Goal: Manage account settings

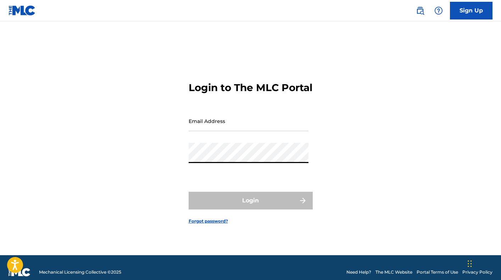
type input "[EMAIL_ADDRESS][DOMAIN_NAME]"
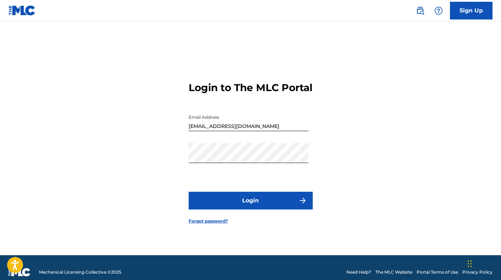
click at [252, 205] on button "Login" at bounding box center [251, 201] width 124 height 18
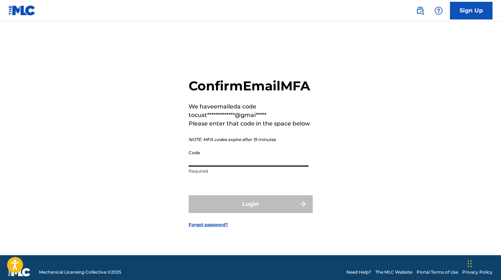
click at [221, 163] on input "Code" at bounding box center [249, 156] width 120 height 20
click at [156, 151] on div "**********" at bounding box center [250, 147] width 496 height 216
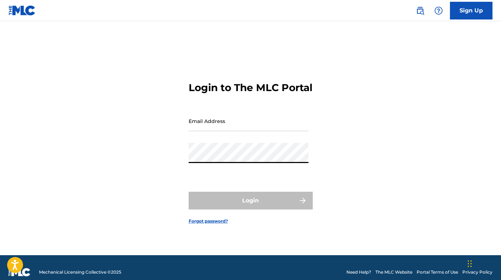
type input "[EMAIL_ADDRESS][DOMAIN_NAME]"
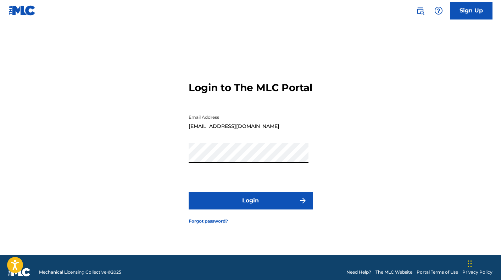
click at [247, 205] on button "Login" at bounding box center [251, 201] width 124 height 18
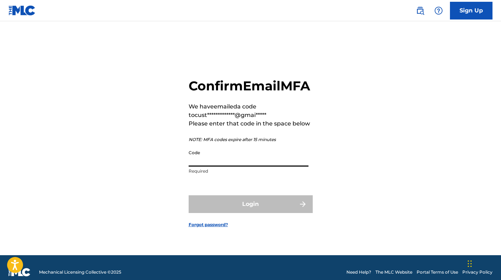
click at [204, 160] on input "Code" at bounding box center [249, 156] width 120 height 20
paste input "385646"
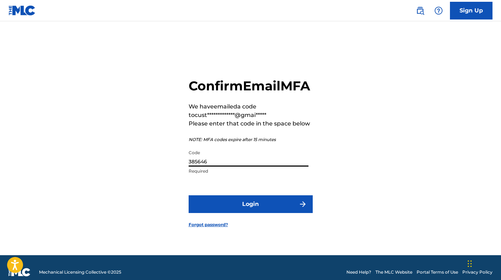
type input "385646"
click at [230, 212] on button "Login" at bounding box center [251, 204] width 124 height 18
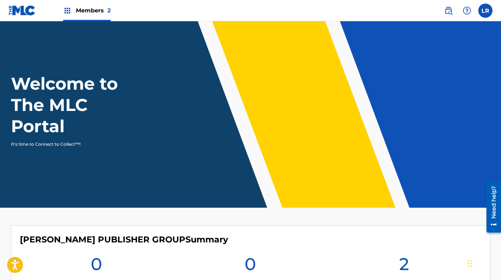
click at [67, 10] on img at bounding box center [67, 10] width 9 height 9
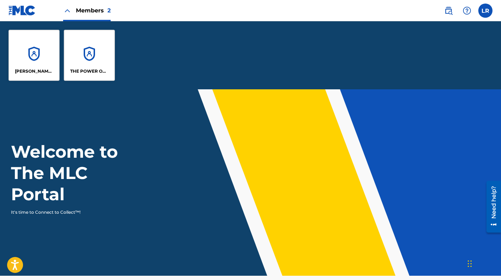
click at [33, 43] on div "[PERSON_NAME] PUBLISHER GROUP" at bounding box center [34, 55] width 51 height 51
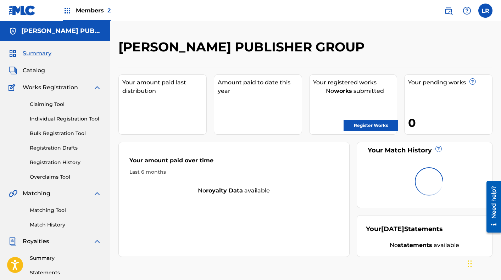
click at [482, 8] on label at bounding box center [485, 11] width 14 height 14
click at [485, 11] on input "LR [PERSON_NAME] [EMAIL_ADDRESS][DOMAIN_NAME] Notification Preferences Profile …" at bounding box center [485, 11] width 0 height 0
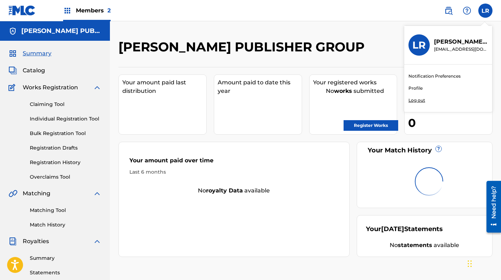
click at [415, 87] on link "Profile" at bounding box center [415, 88] width 14 height 6
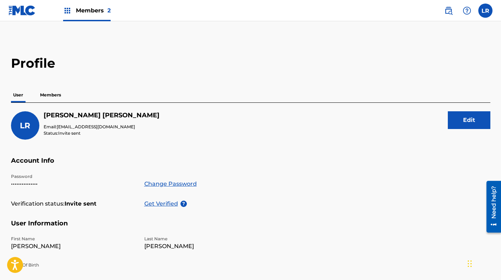
click at [46, 93] on p "Members" at bounding box center [50, 95] width 25 height 15
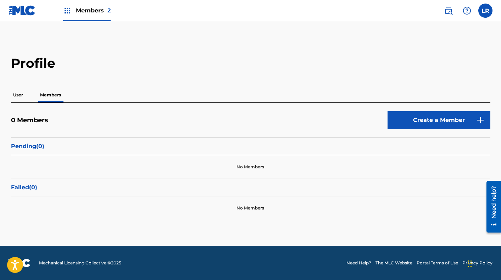
click at [423, 121] on button "Create a Member" at bounding box center [439, 120] width 103 height 18
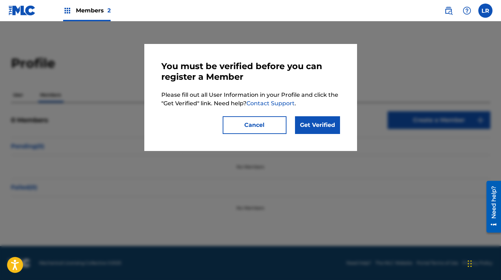
click at [315, 125] on link "Get Verified" at bounding box center [317, 125] width 45 height 18
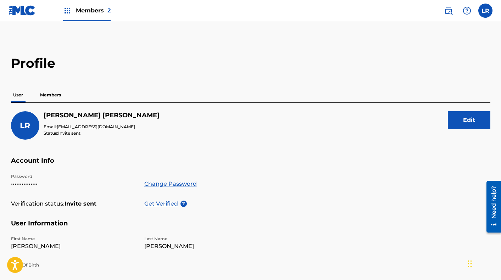
click at [54, 93] on p "Members" at bounding box center [50, 95] width 25 height 15
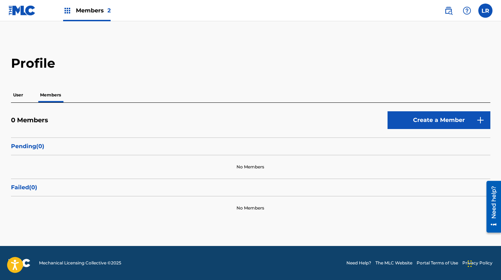
click at [411, 118] on button "Create a Member" at bounding box center [439, 120] width 103 height 18
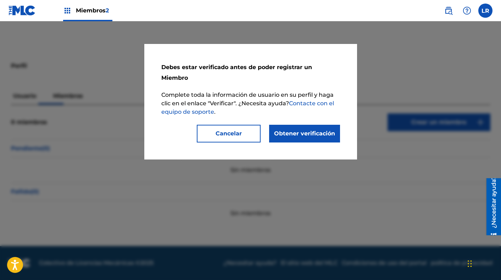
click at [288, 130] on font "Obtener verificación" at bounding box center [304, 133] width 61 height 7
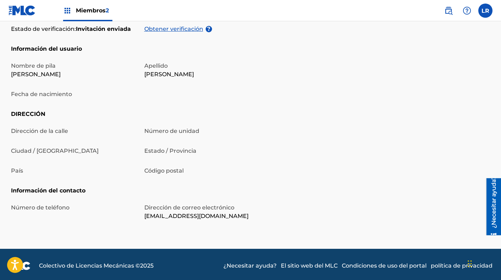
scroll to position [184, 0]
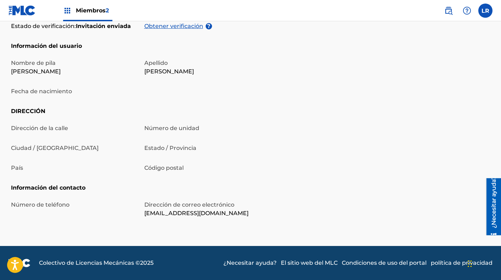
click at [63, 125] on font "Dirección de la calle" at bounding box center [39, 128] width 57 height 7
click at [60, 127] on font "Dirección de la calle" at bounding box center [39, 128] width 57 height 7
click at [33, 162] on div "Dirección de la calle Número de unidad Ciudad / [GEOGRAPHIC_DATA] Estado / Prov…" at bounding box center [140, 154] width 258 height 60
click at [28, 167] on p "País" at bounding box center [73, 168] width 125 height 9
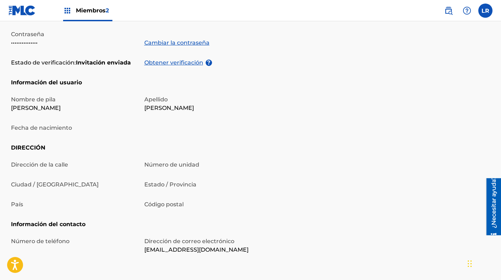
scroll to position [0, 0]
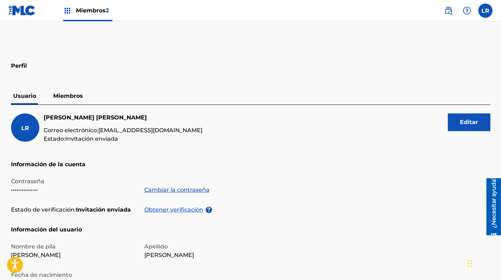
click at [483, 11] on label at bounding box center [485, 11] width 14 height 14
click at [485, 11] on input "LR [PERSON_NAME] [EMAIL_ADDRESS][DOMAIN_NAME] Preferencias de notificación Perf…" at bounding box center [485, 11] width 0 height 0
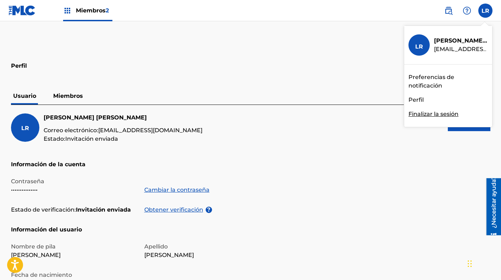
click at [418, 115] on font "Finalizar la sesión" at bounding box center [433, 114] width 50 height 7
click at [485, 11] on input "LR [PERSON_NAME] [EMAIL_ADDRESS][DOMAIN_NAME] Preferencias de notificación Perf…" at bounding box center [485, 11] width 0 height 0
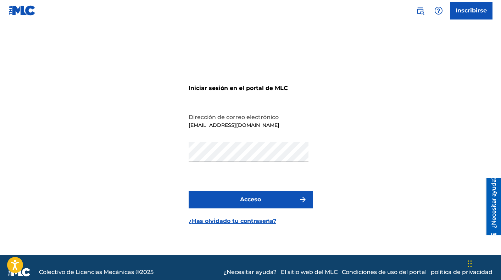
click at [291, 124] on input "[EMAIL_ADDRESS][DOMAIN_NAME]" at bounding box center [249, 120] width 120 height 20
type input "[EMAIL_ADDRESS][DOMAIN_NAME]"
click at [256, 198] on font "Acceso" at bounding box center [250, 199] width 21 height 7
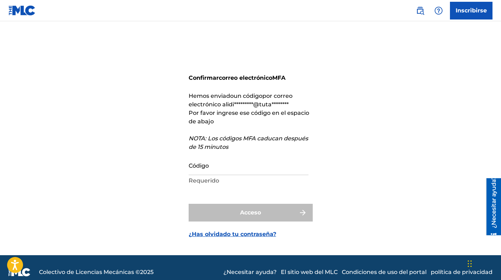
click at [215, 165] on input "Código" at bounding box center [249, 165] width 120 height 20
paste input "762404"
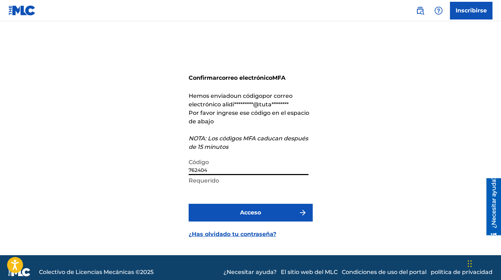
type input "762404"
click at [220, 211] on button "Acceso" at bounding box center [251, 213] width 124 height 18
